Goal: Task Accomplishment & Management: Manage account settings

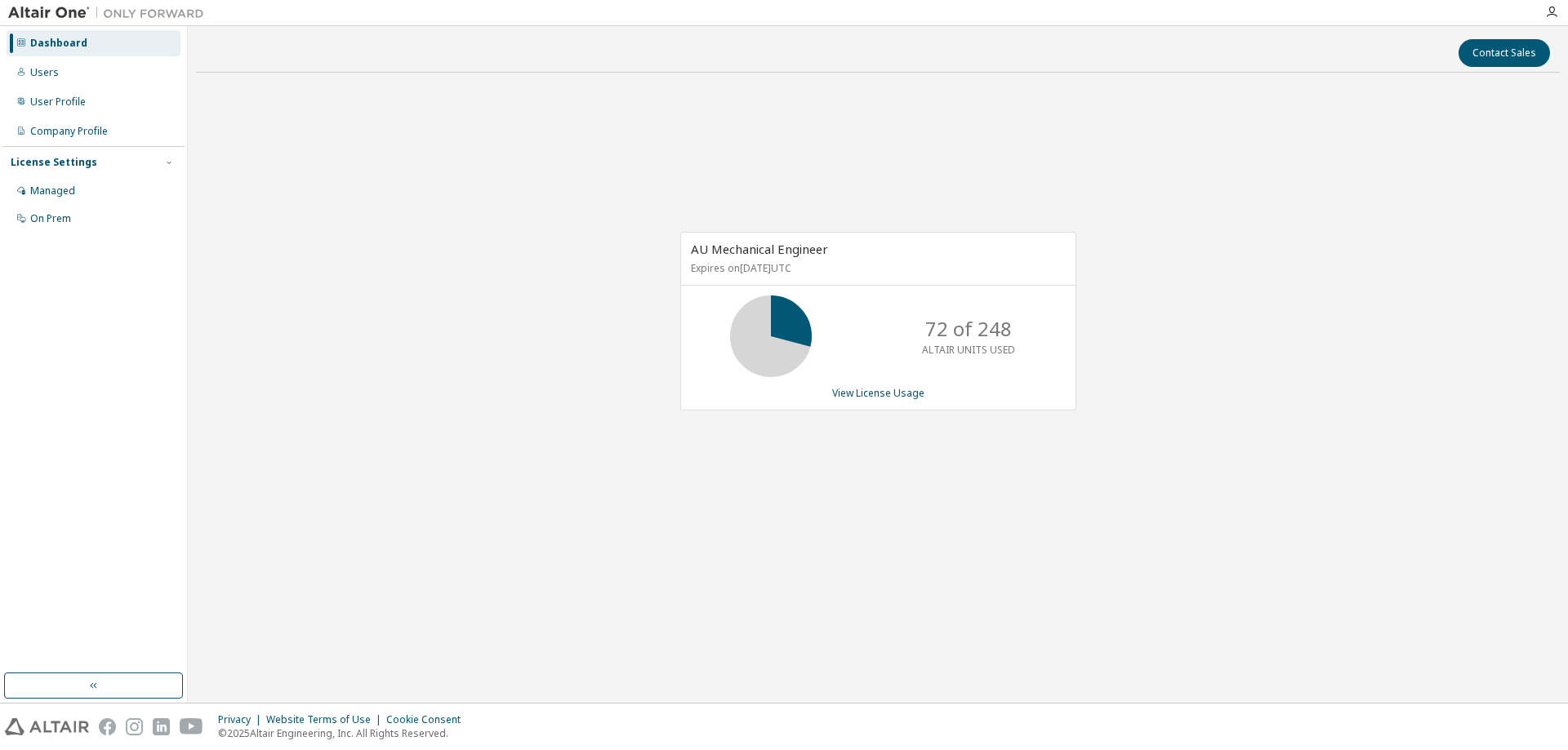
click at [1385, 208] on div "AU Mechanical Engineer Expires on [DATE] UTC 72 of 248 ALTAIR UNITS USED View L…" at bounding box center [878, 329] width 1364 height 487
click at [60, 188] on div "Managed" at bounding box center [53, 191] width 45 height 13
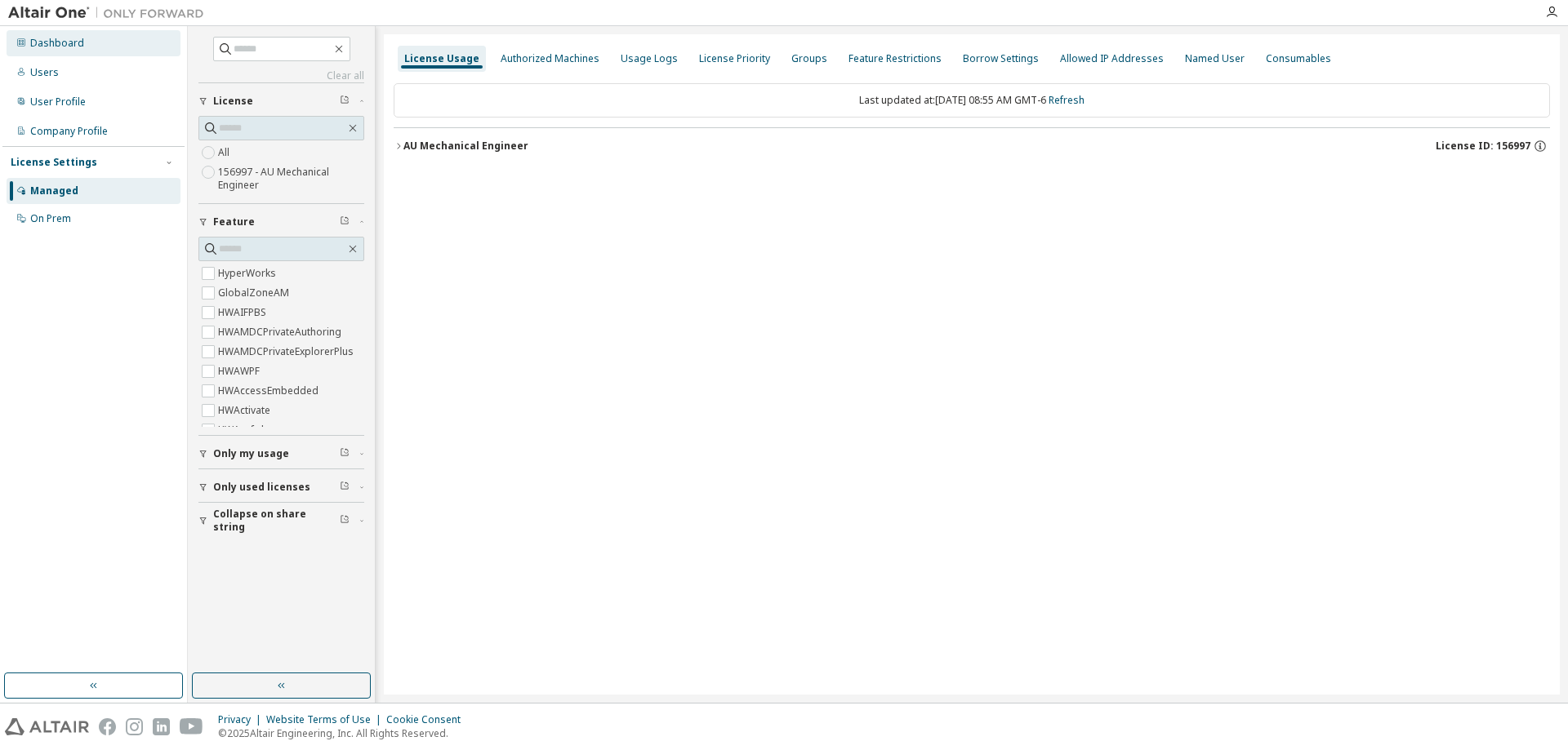
click at [62, 39] on div "Dashboard" at bounding box center [58, 43] width 54 height 13
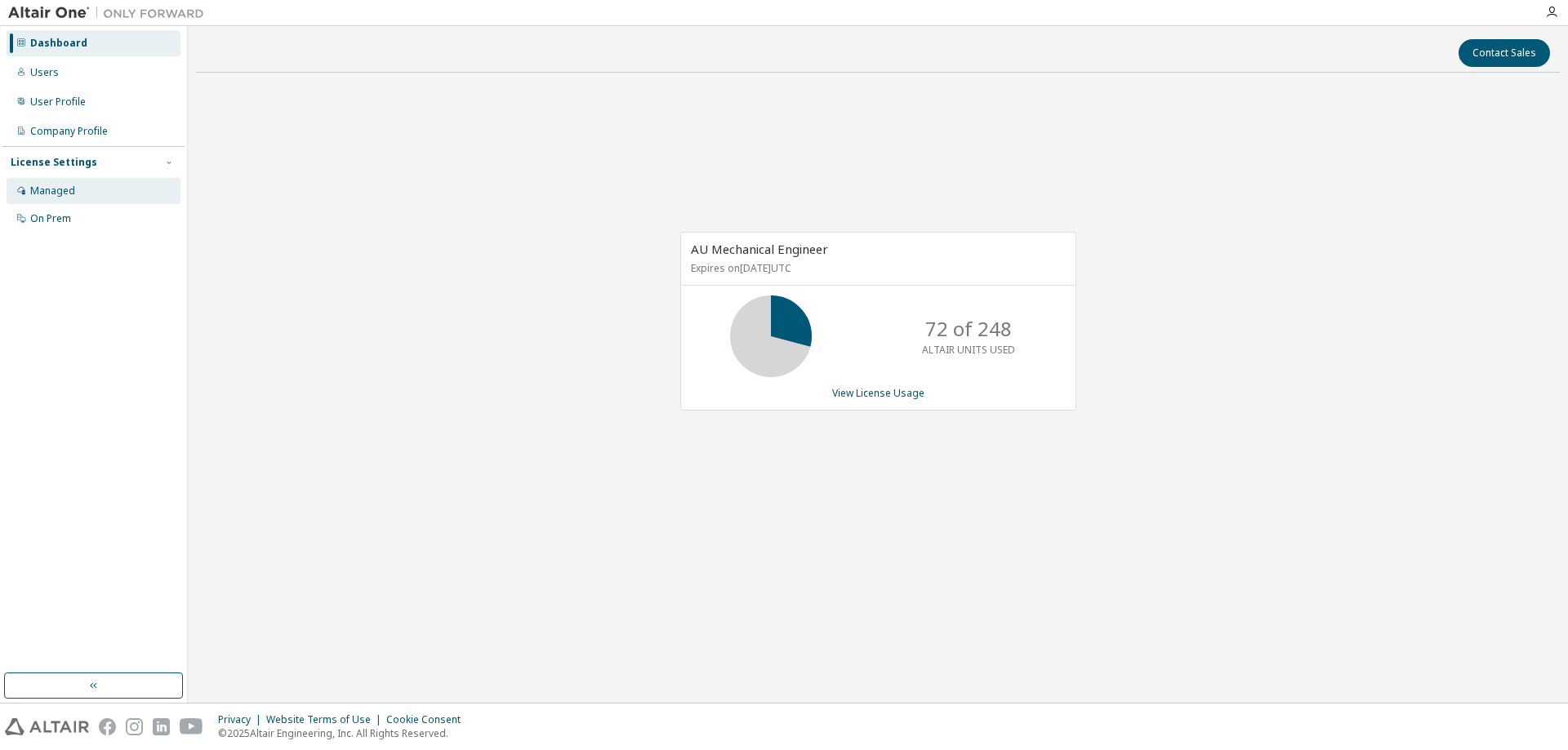
click at [48, 194] on div "Managed" at bounding box center [53, 191] width 45 height 13
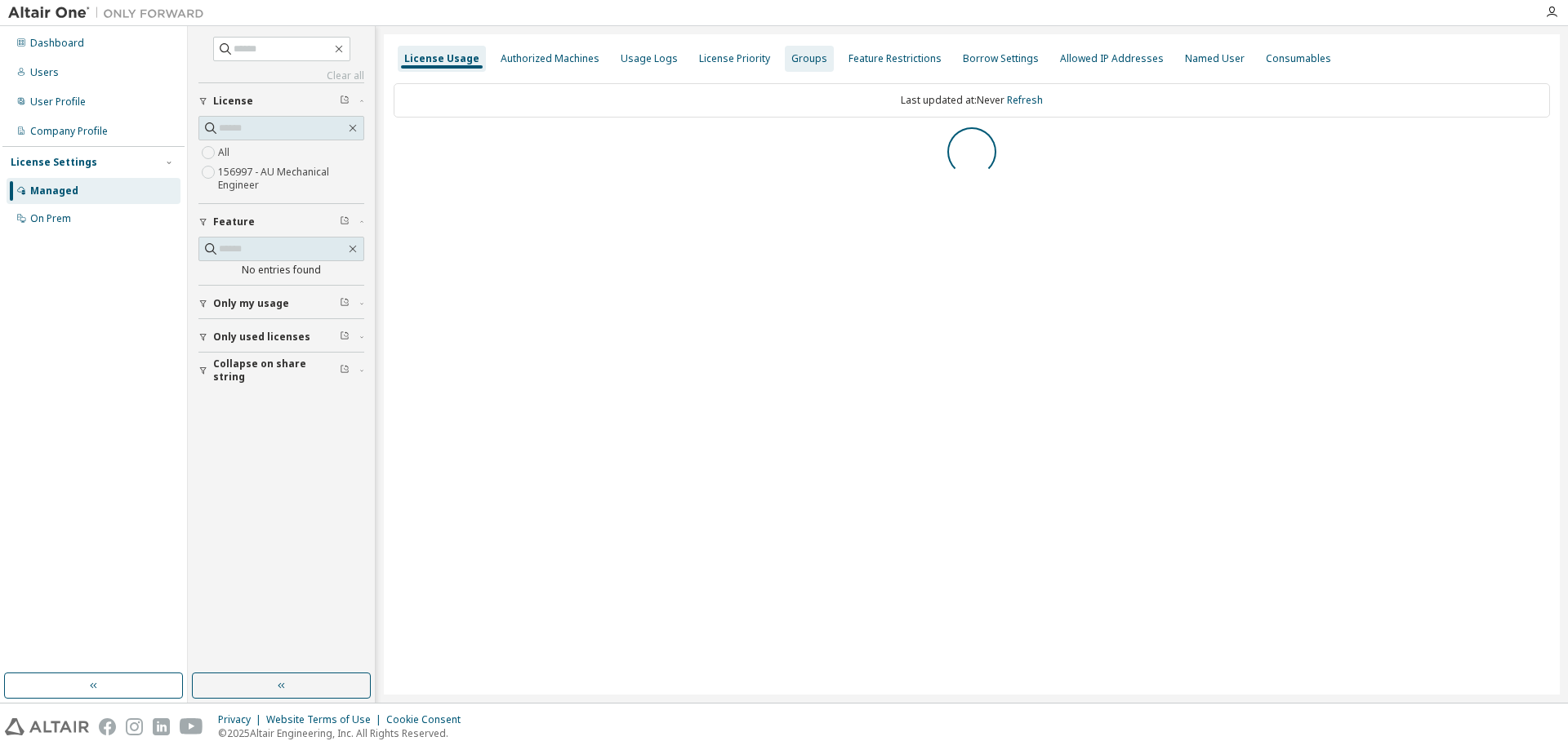
click at [792, 63] on div "Groups" at bounding box center [809, 59] width 36 height 13
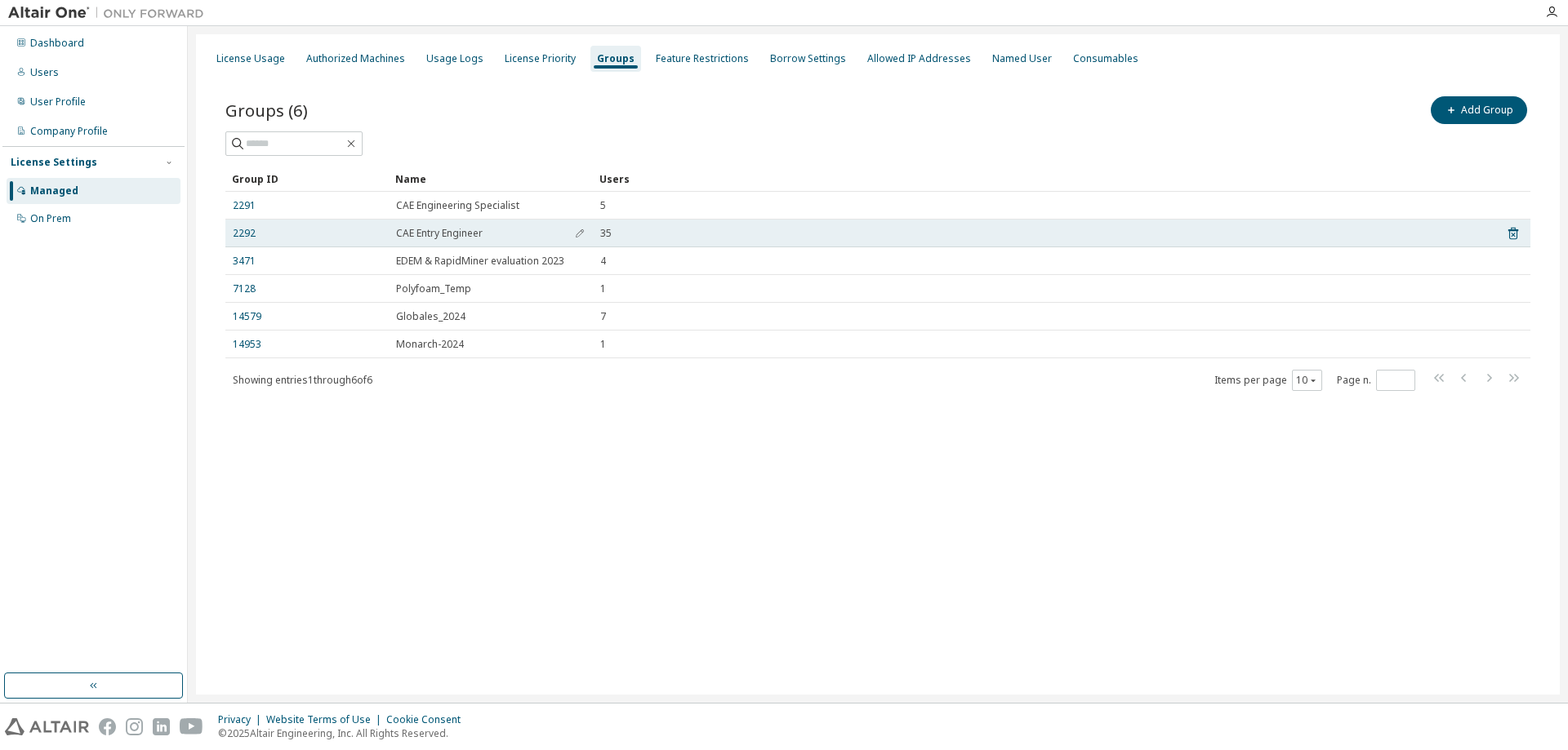
click at [425, 239] on span "CAE Entry Engineer" at bounding box center [439, 233] width 87 height 13
click at [236, 235] on link "2292" at bounding box center [244, 233] width 23 height 13
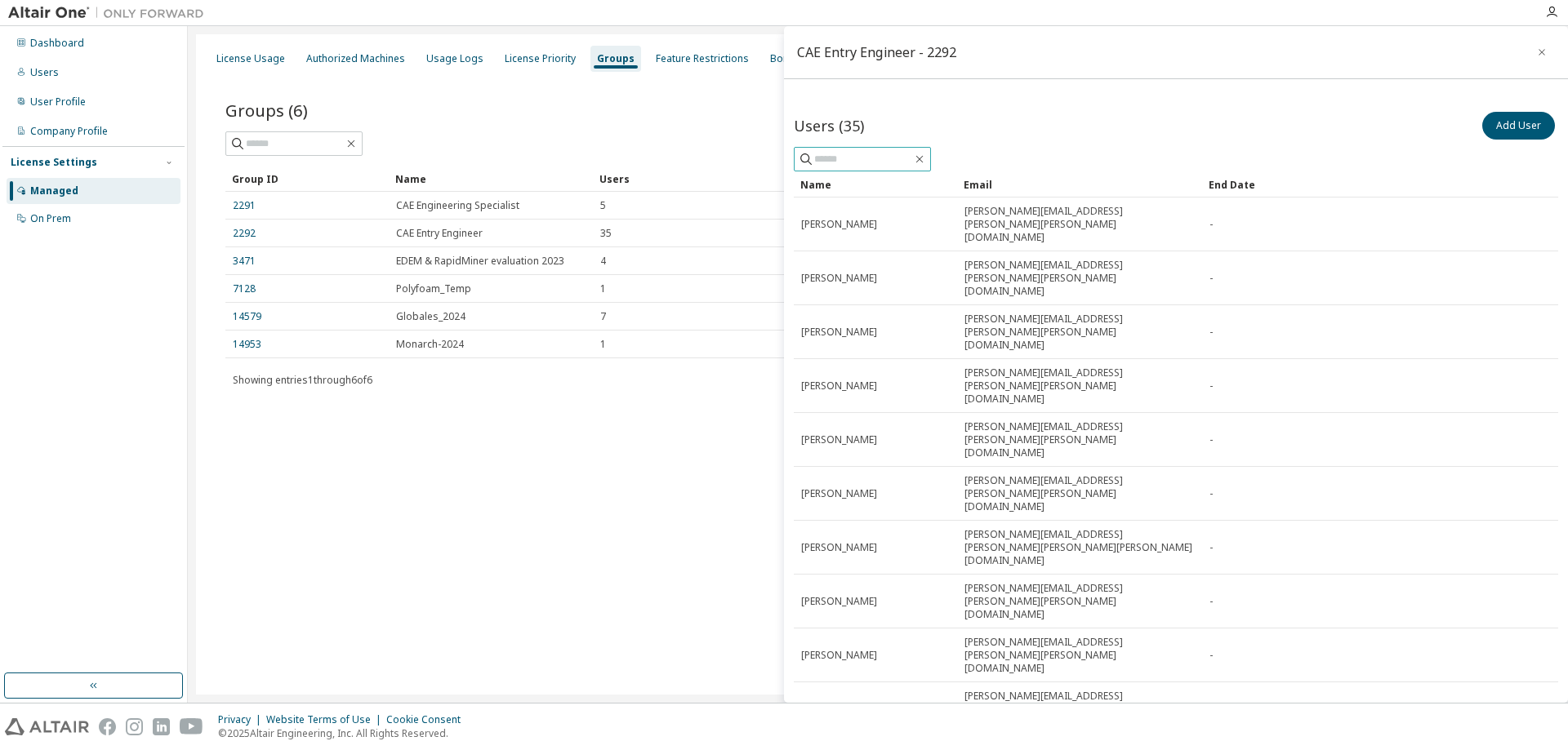
click at [894, 157] on input "text" at bounding box center [863, 159] width 98 height 17
type input "******"
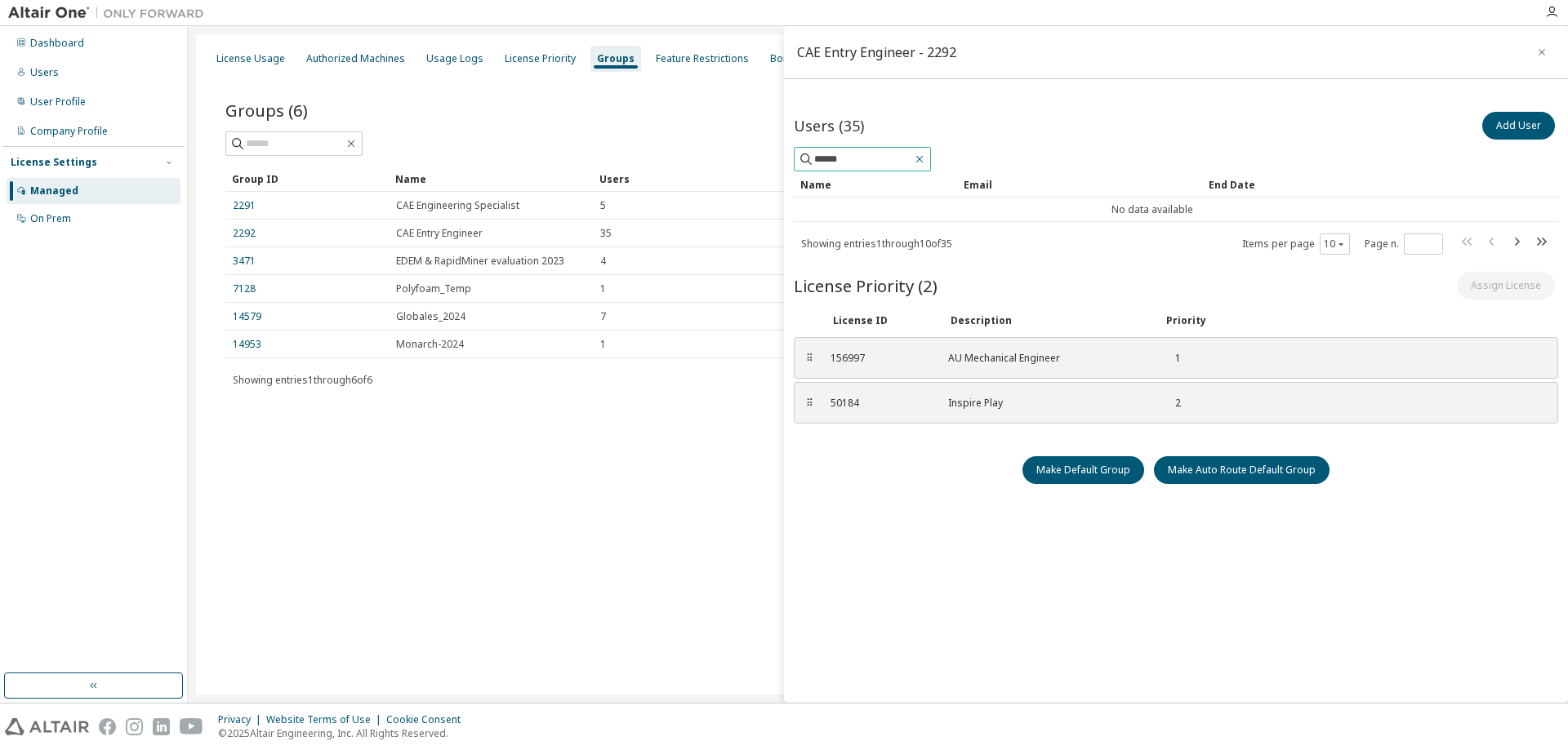
click at [926, 162] on icon "button" at bounding box center [919, 158] width 13 height 13
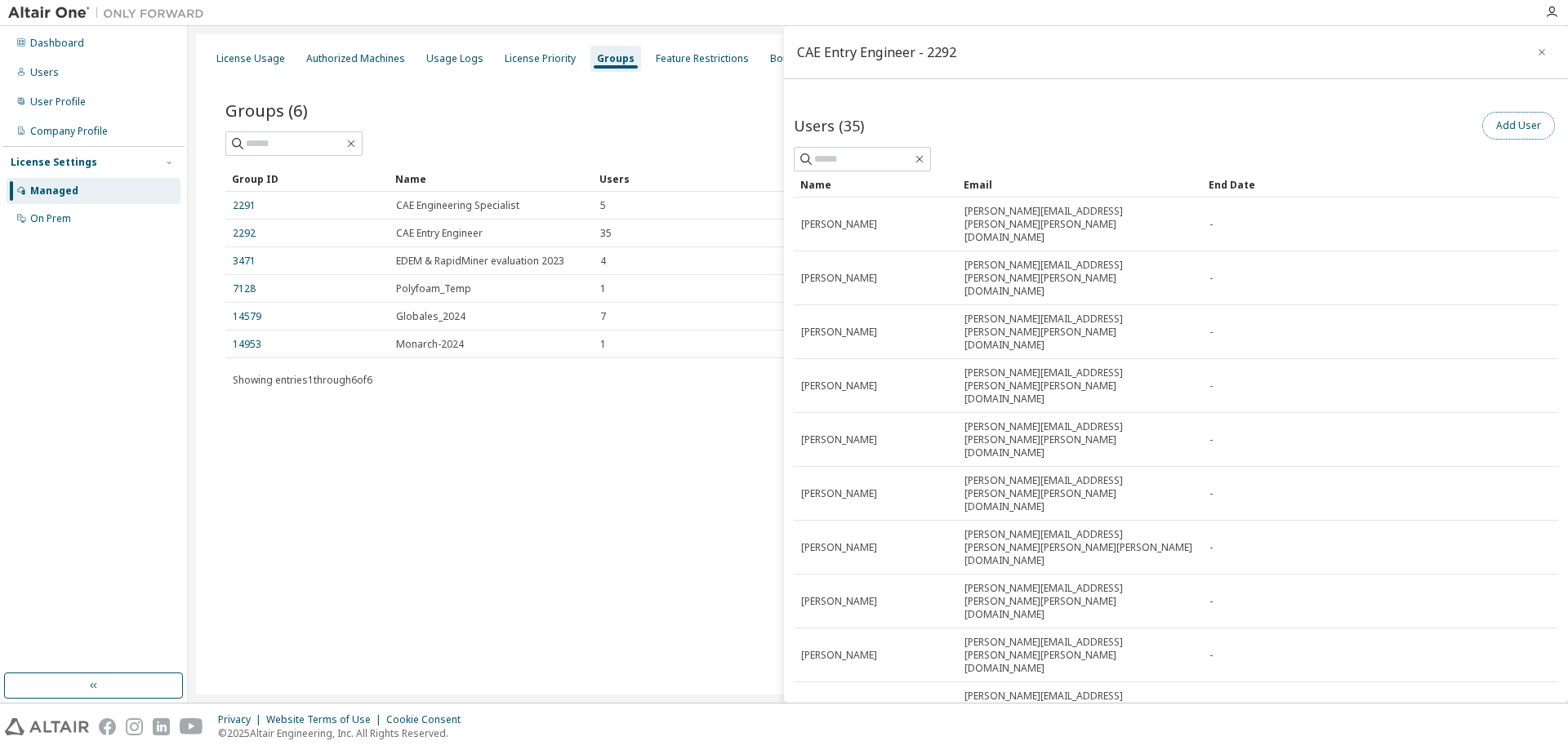
click at [1514, 125] on button "Add User" at bounding box center [1518, 126] width 73 height 28
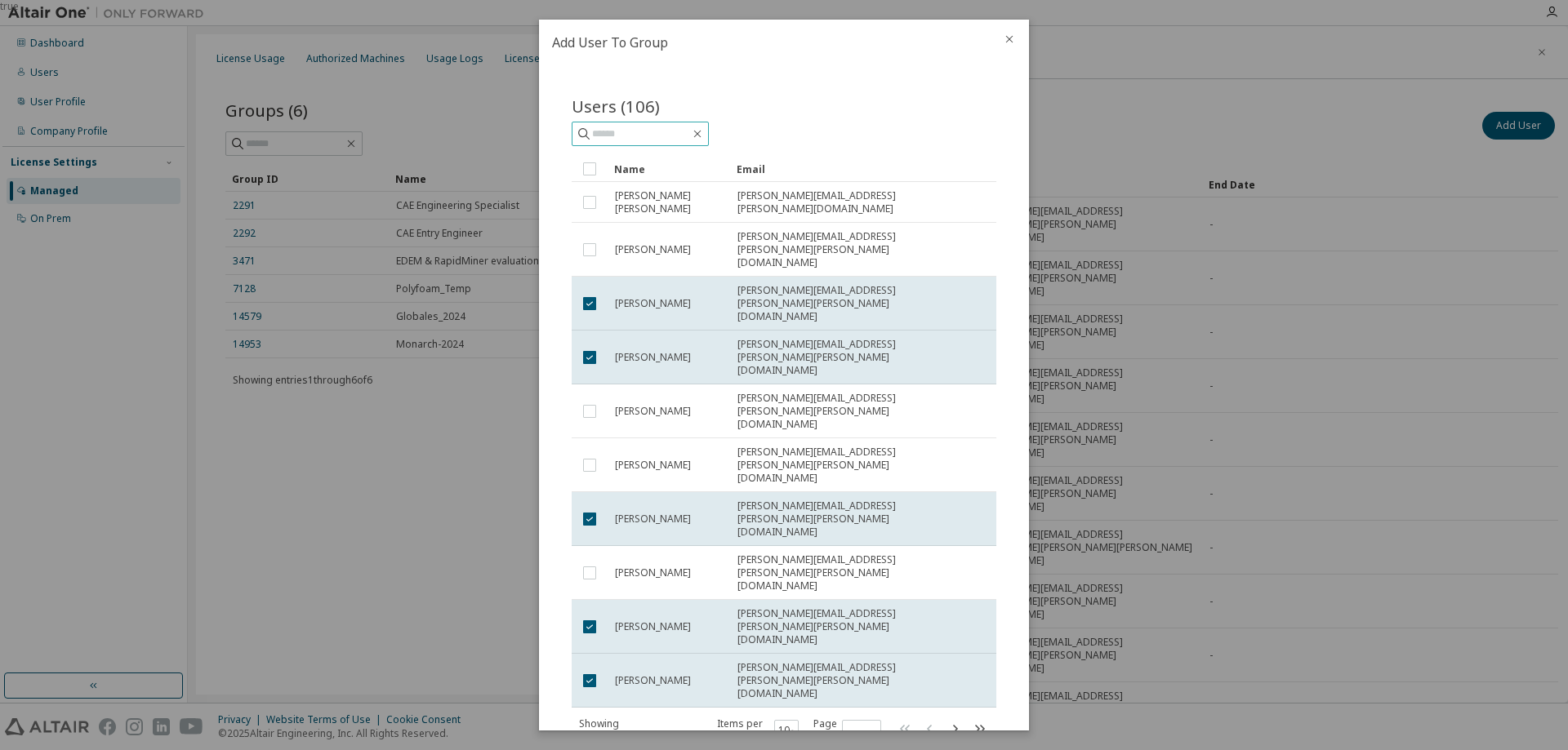
click at [614, 130] on input "text" at bounding box center [641, 134] width 98 height 17
type input "******"
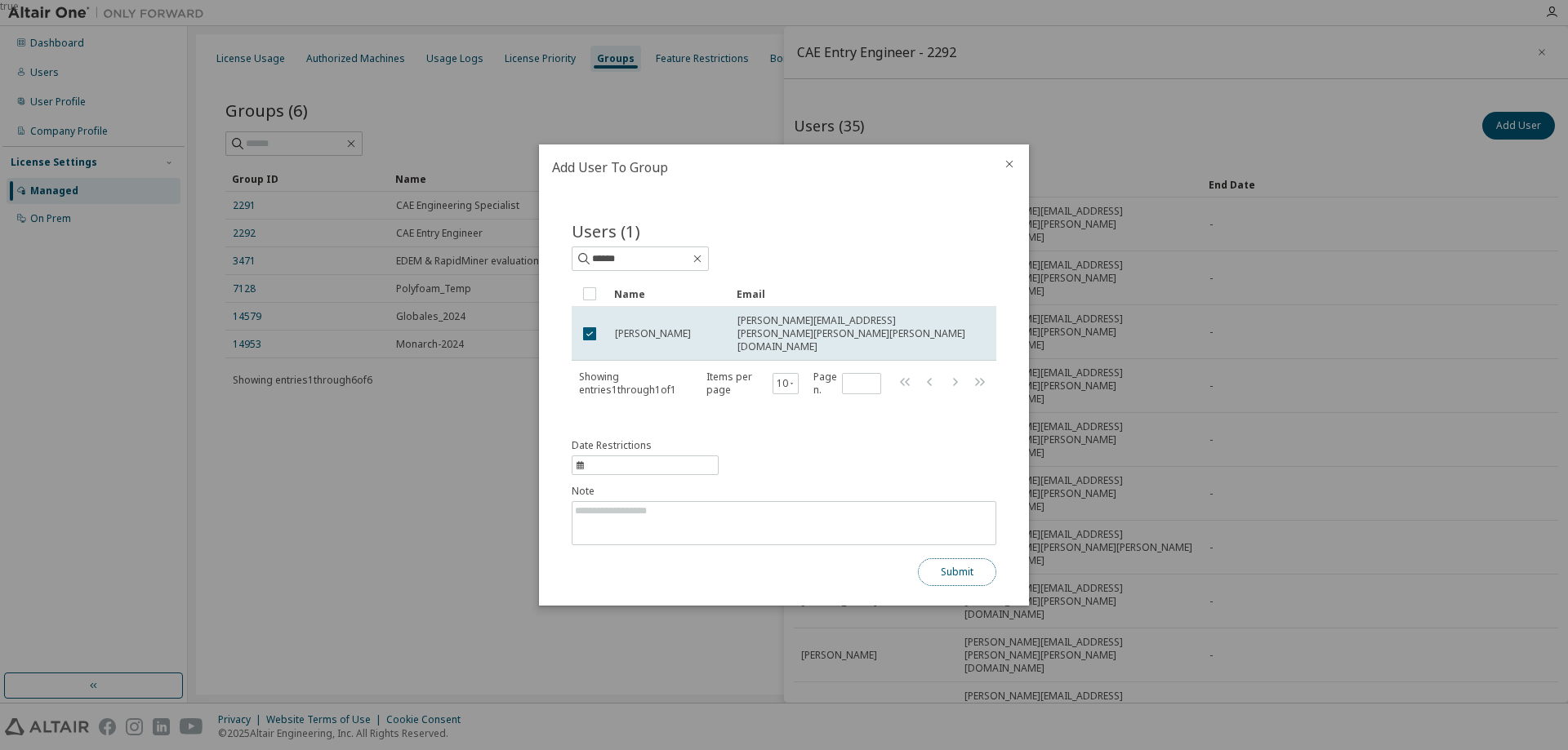
click at [955, 565] on button "Submit" at bounding box center [958, 572] width 79 height 28
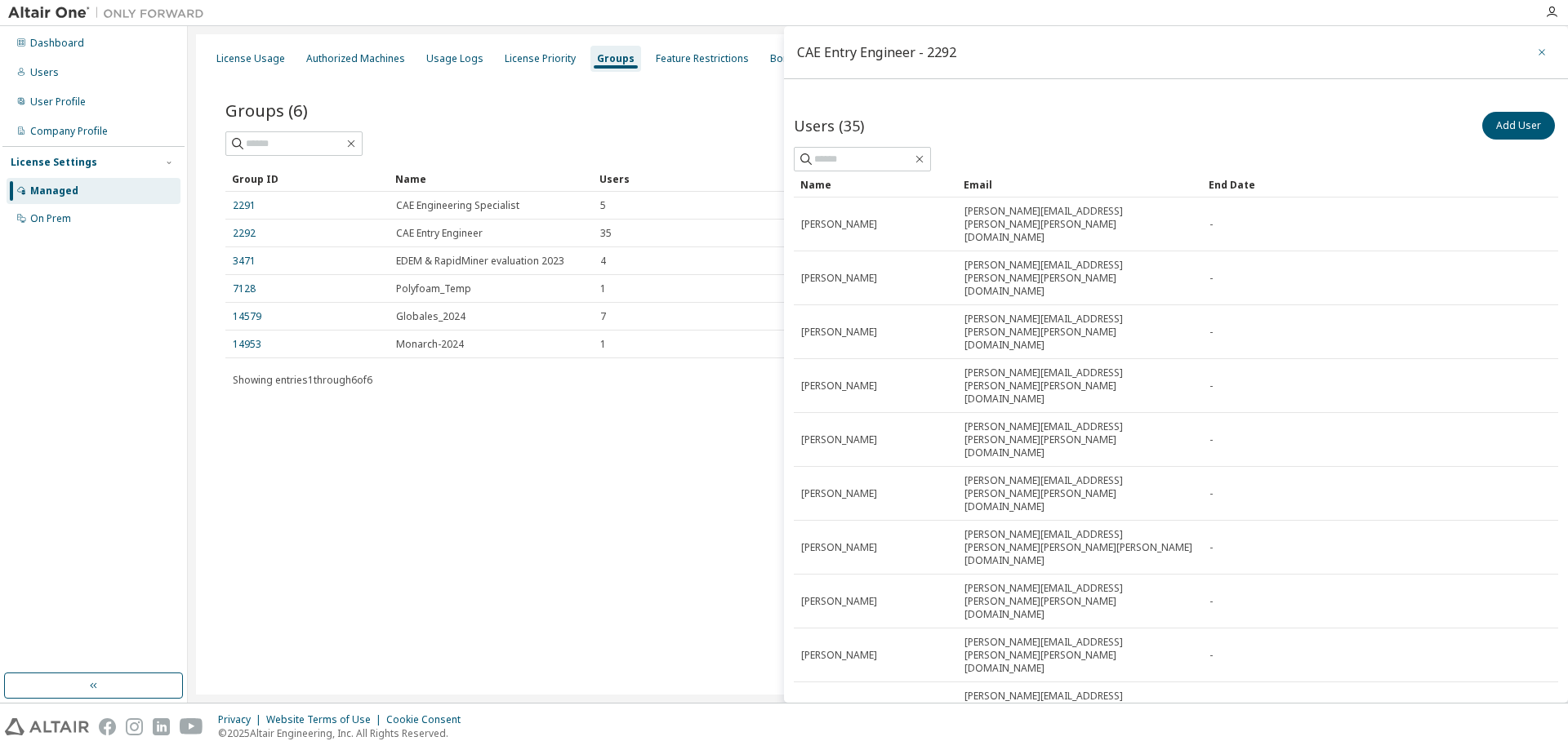
click at [1536, 54] on icon "button" at bounding box center [1542, 52] width 11 height 13
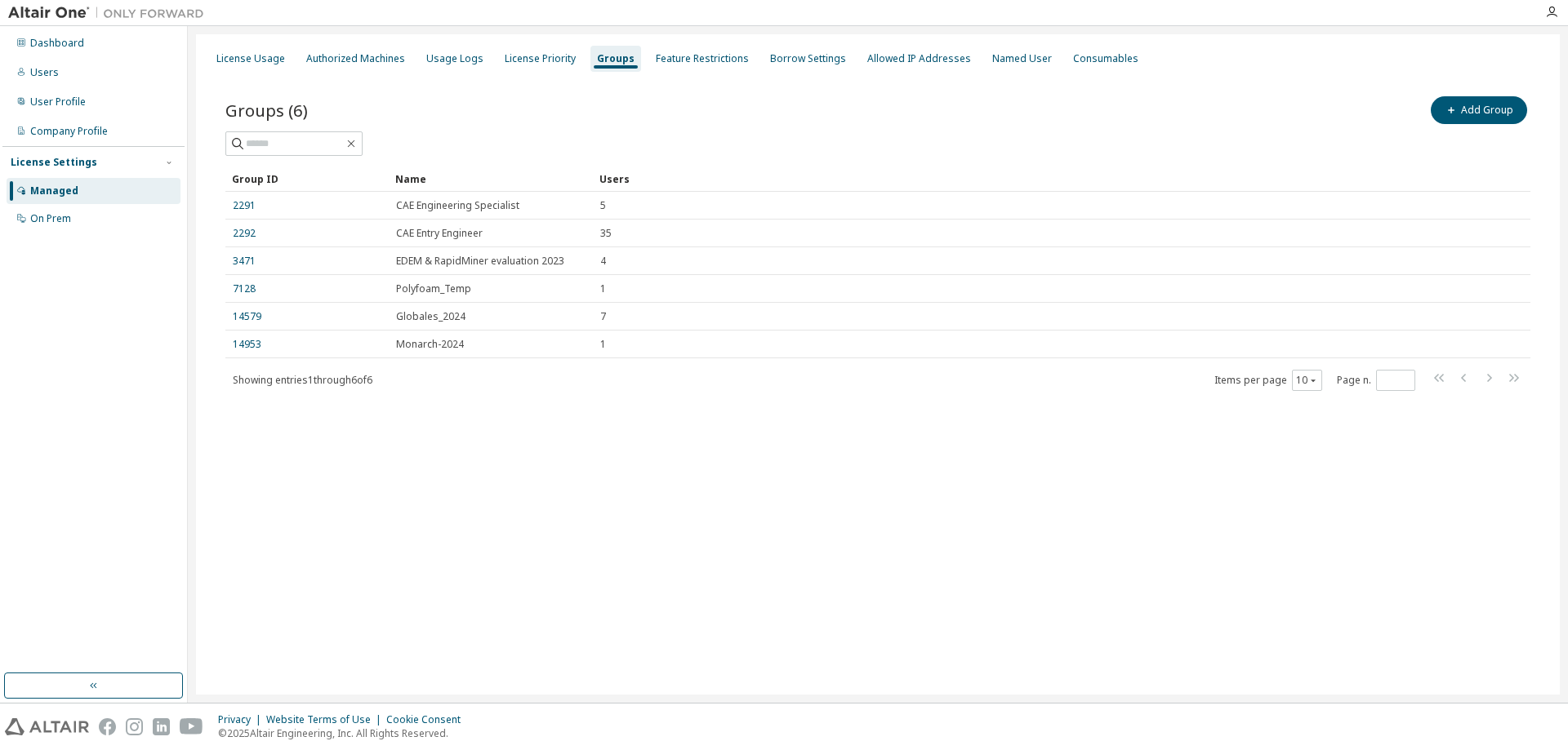
click at [679, 535] on div "License Usage Authorized Machines Usage Logs License Priority Groups Feature Re…" at bounding box center [878, 364] width 1364 height 661
